Goal: Find contact information: Find contact information

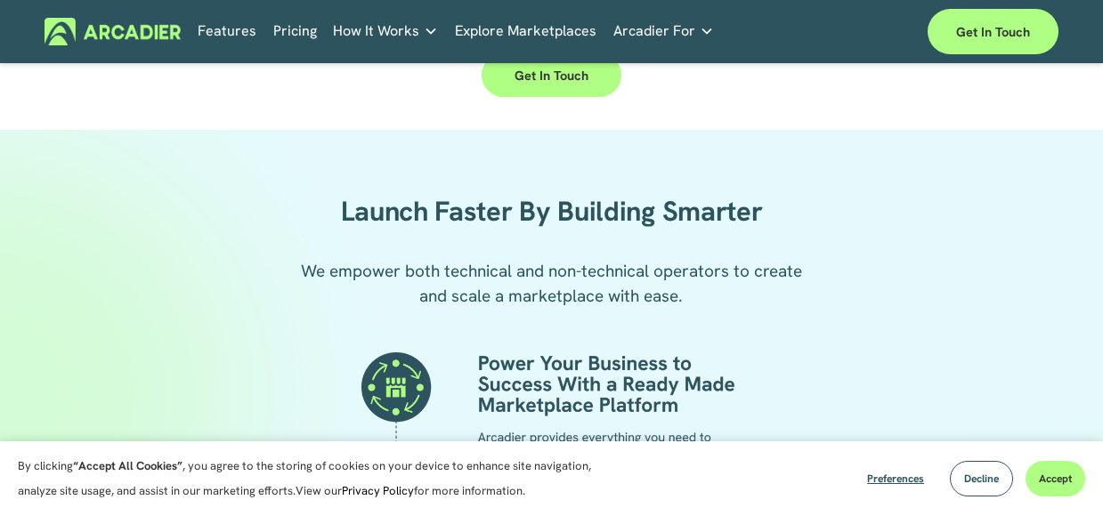
scroll to position [2492, 0]
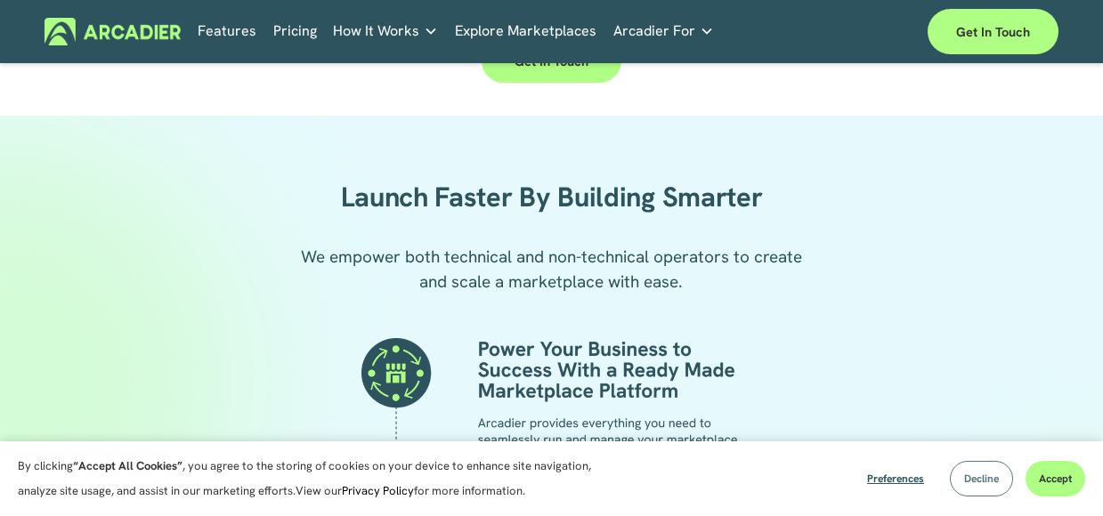
click at [985, 476] on span "Decline" at bounding box center [981, 479] width 35 height 14
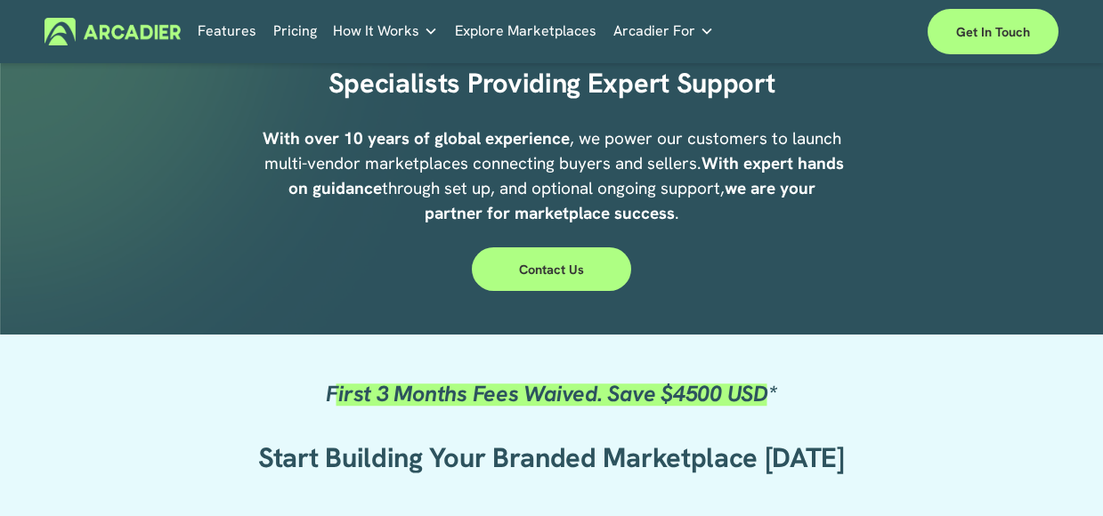
scroll to position [267, 0]
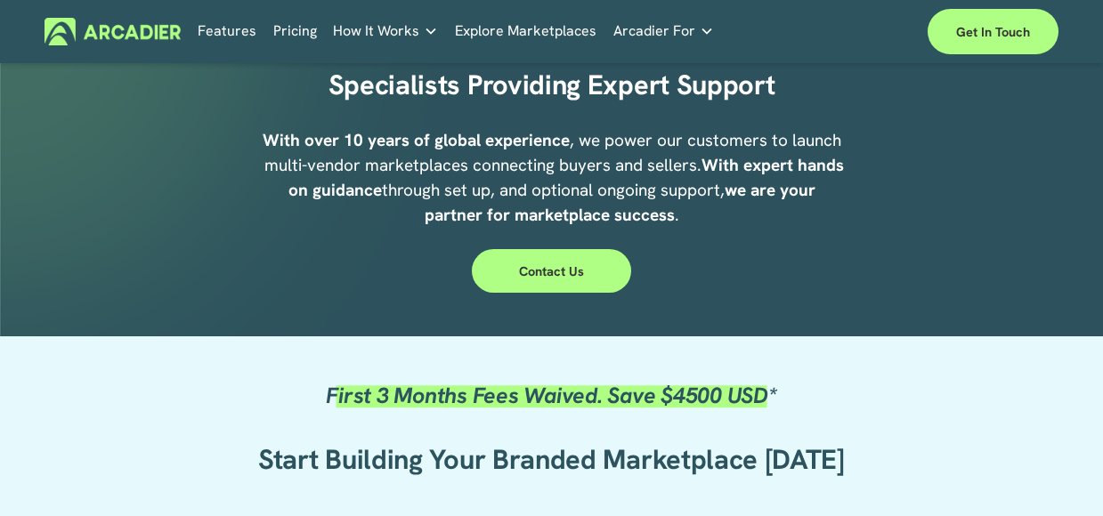
click at [526, 24] on link "Explore Marketplaces" at bounding box center [526, 32] width 142 height 28
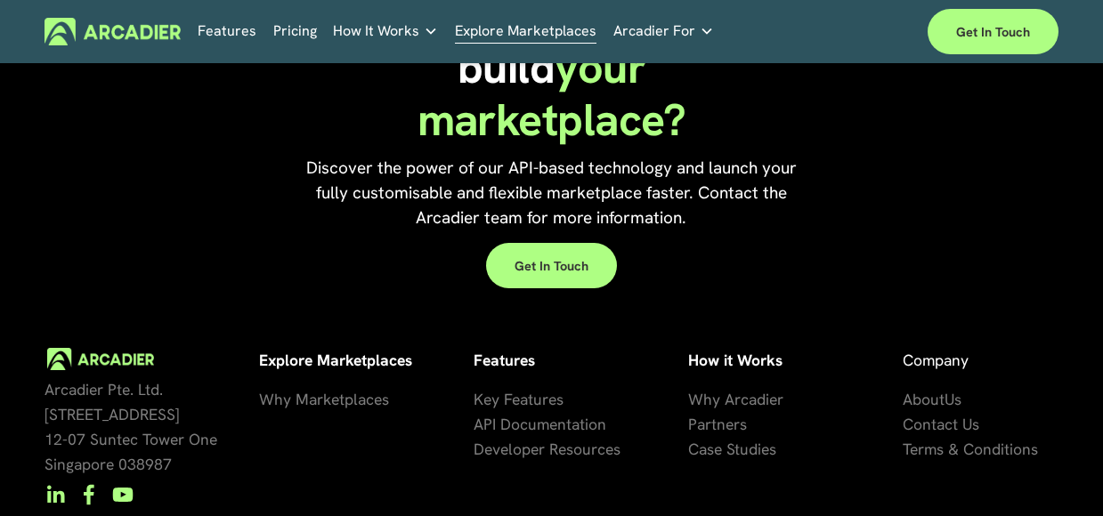
scroll to position [3526, 0]
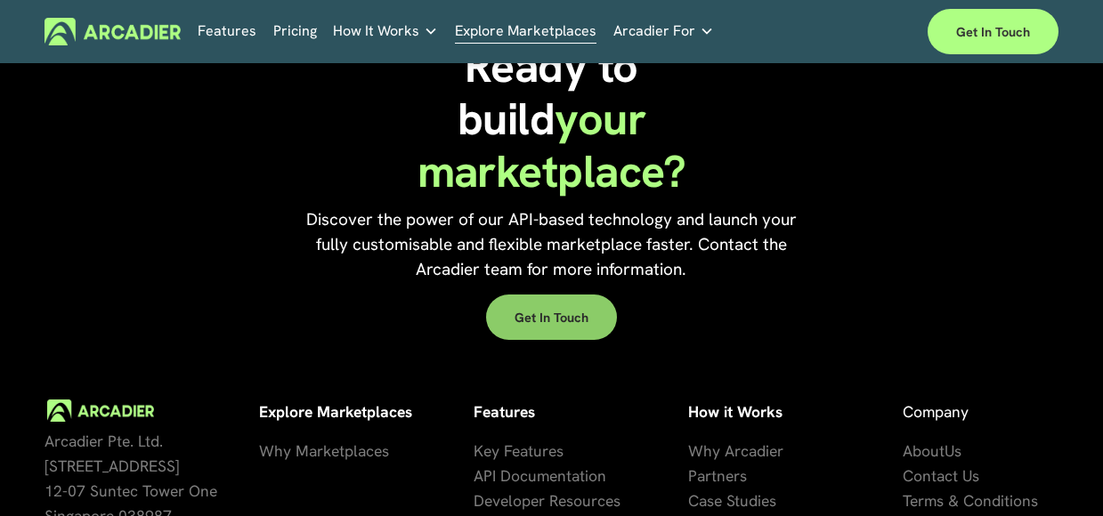
click at [519, 340] on link "Get in touch" at bounding box center [551, 317] width 131 height 45
